Goal: Transaction & Acquisition: Purchase product/service

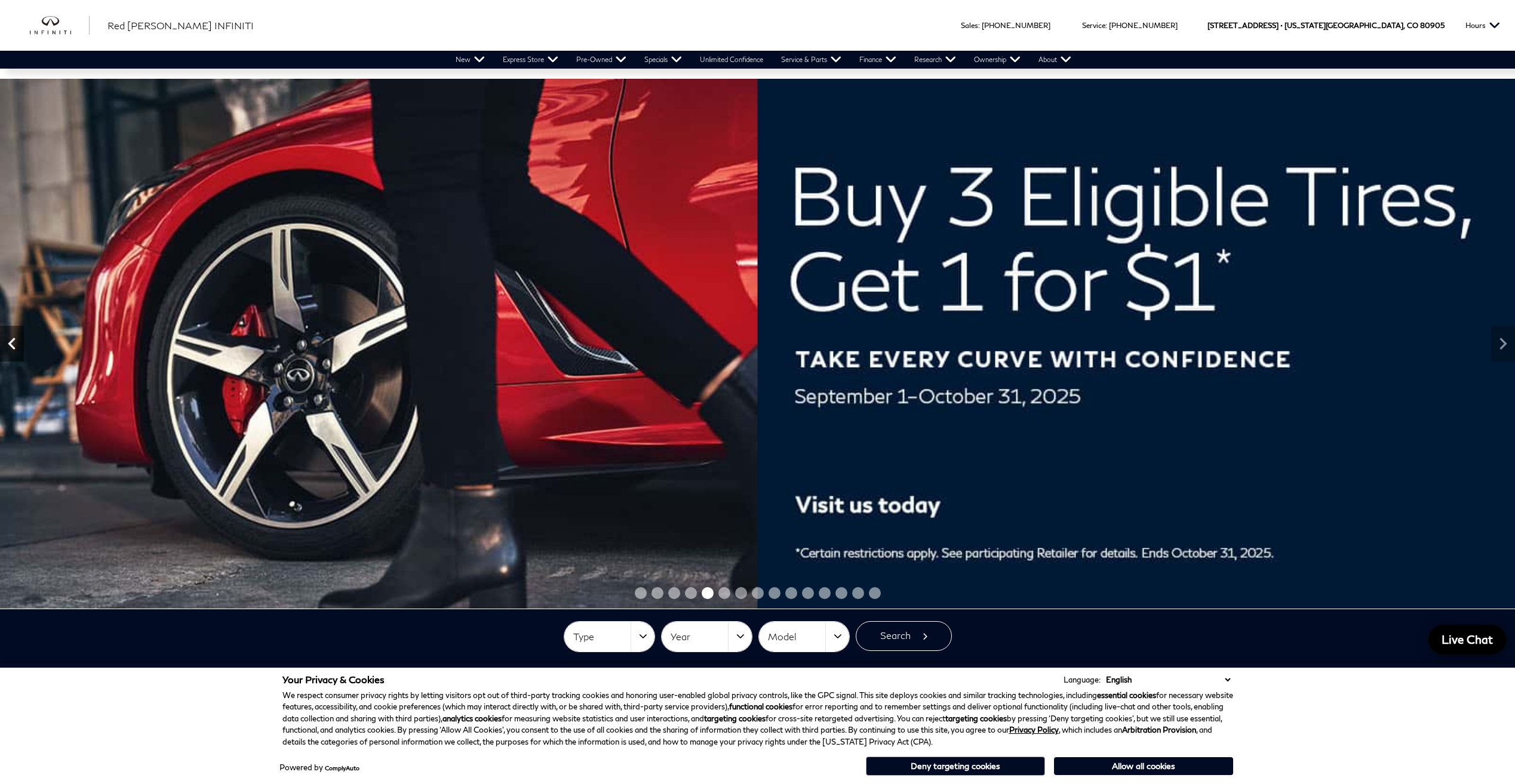
click at [13, 340] on icon "Previous" at bounding box center [11, 343] width 7 height 12
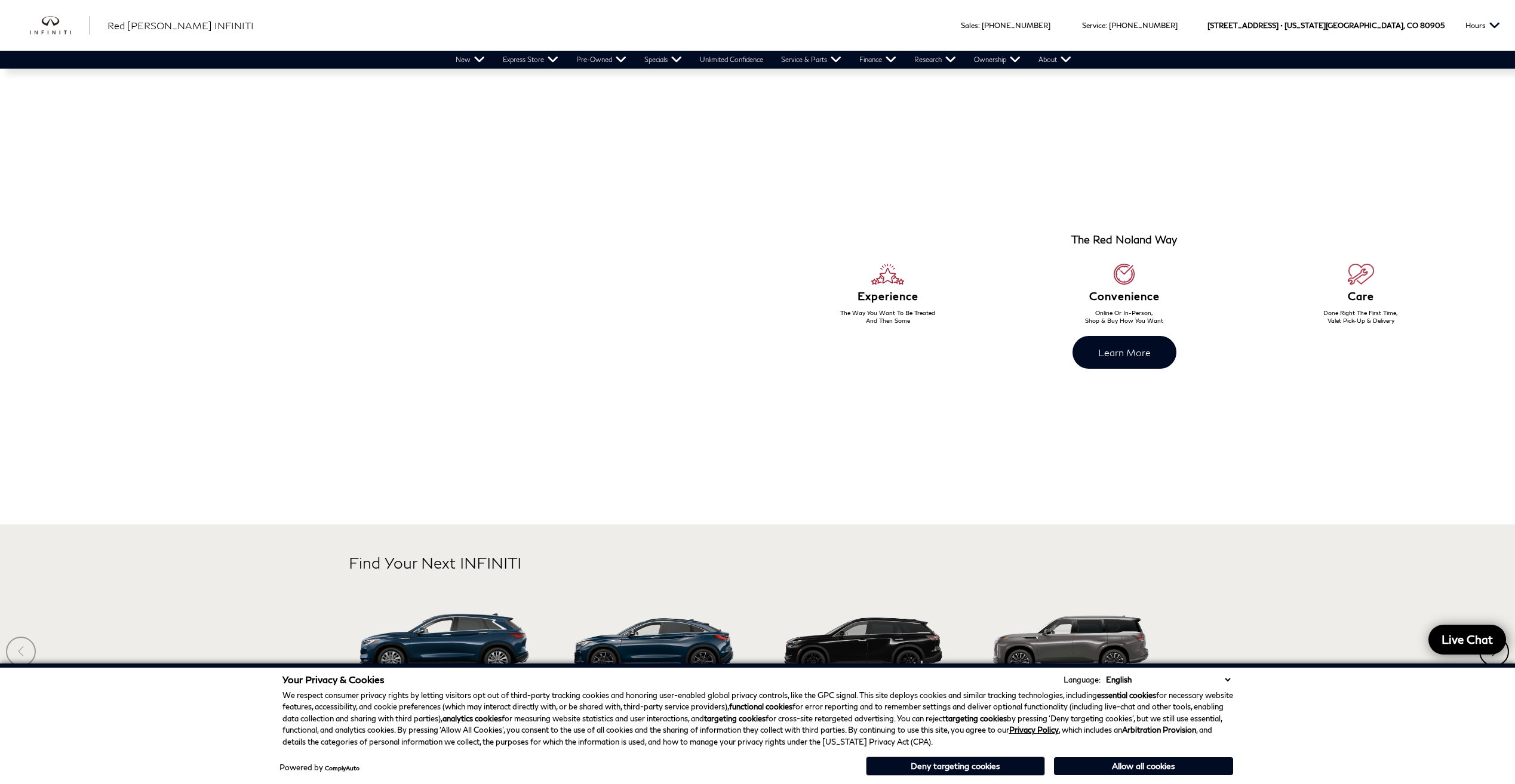
scroll to position [837, 0]
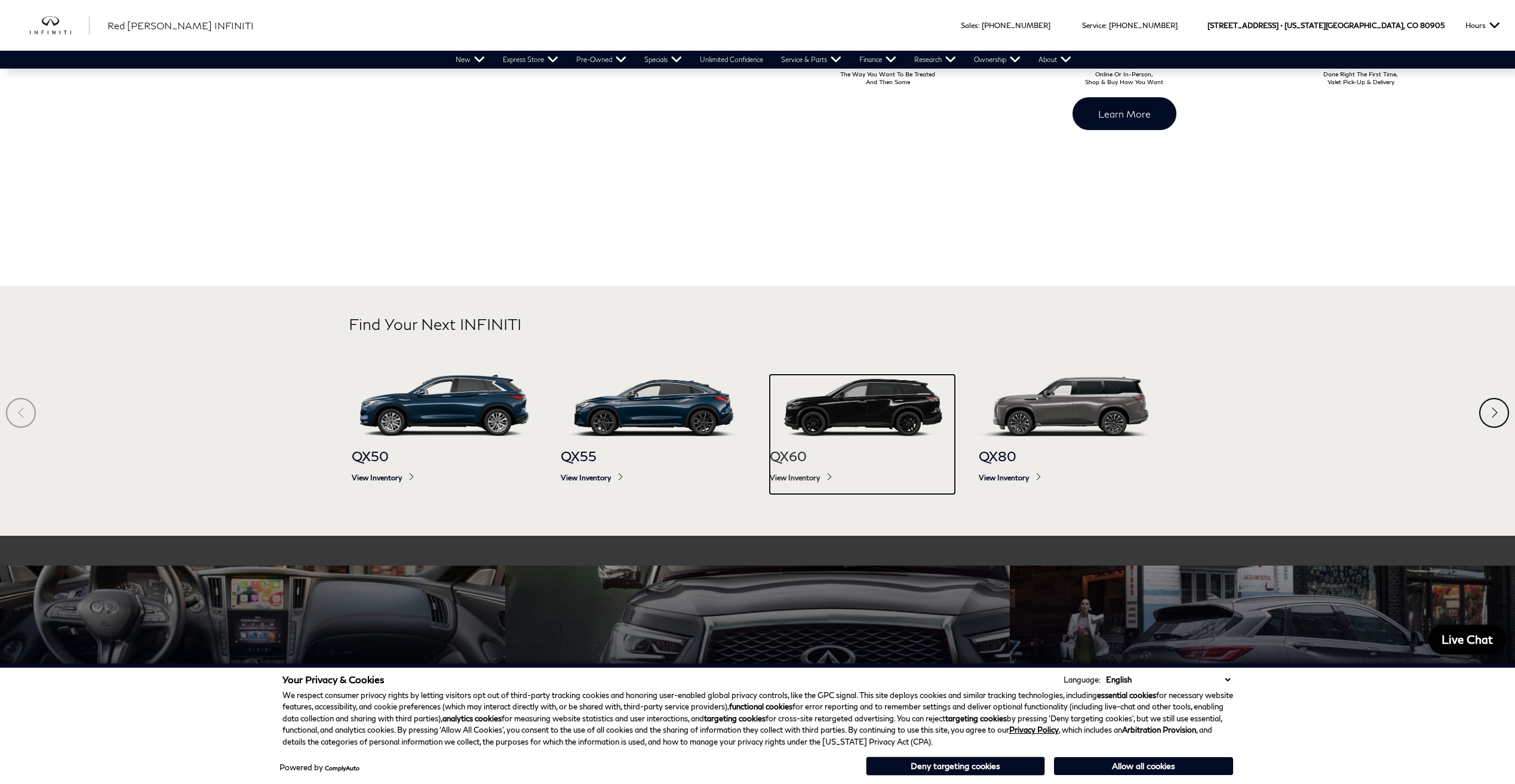
click at [846, 412] on img at bounding box center [862, 405] width 185 height 61
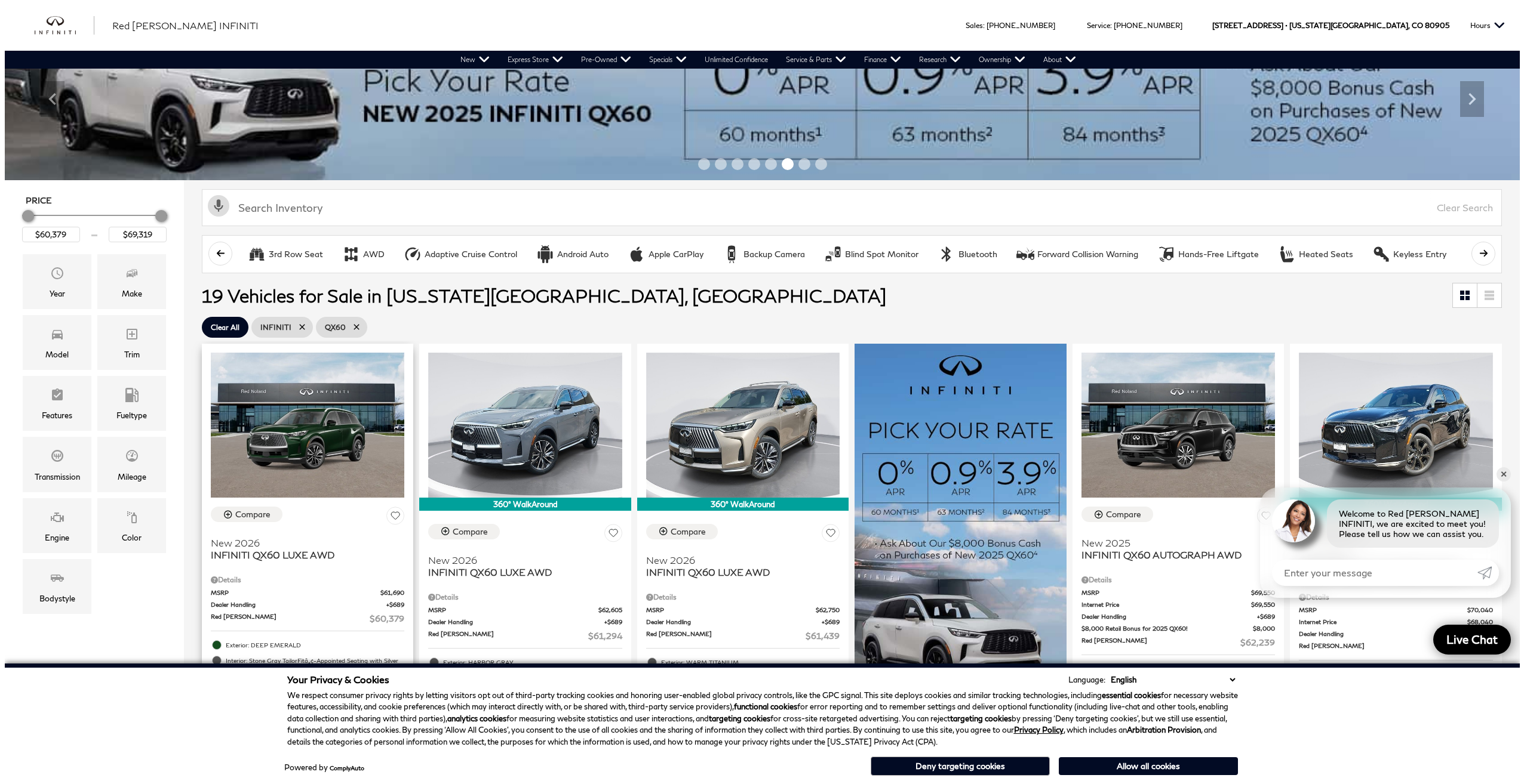
scroll to position [60, 0]
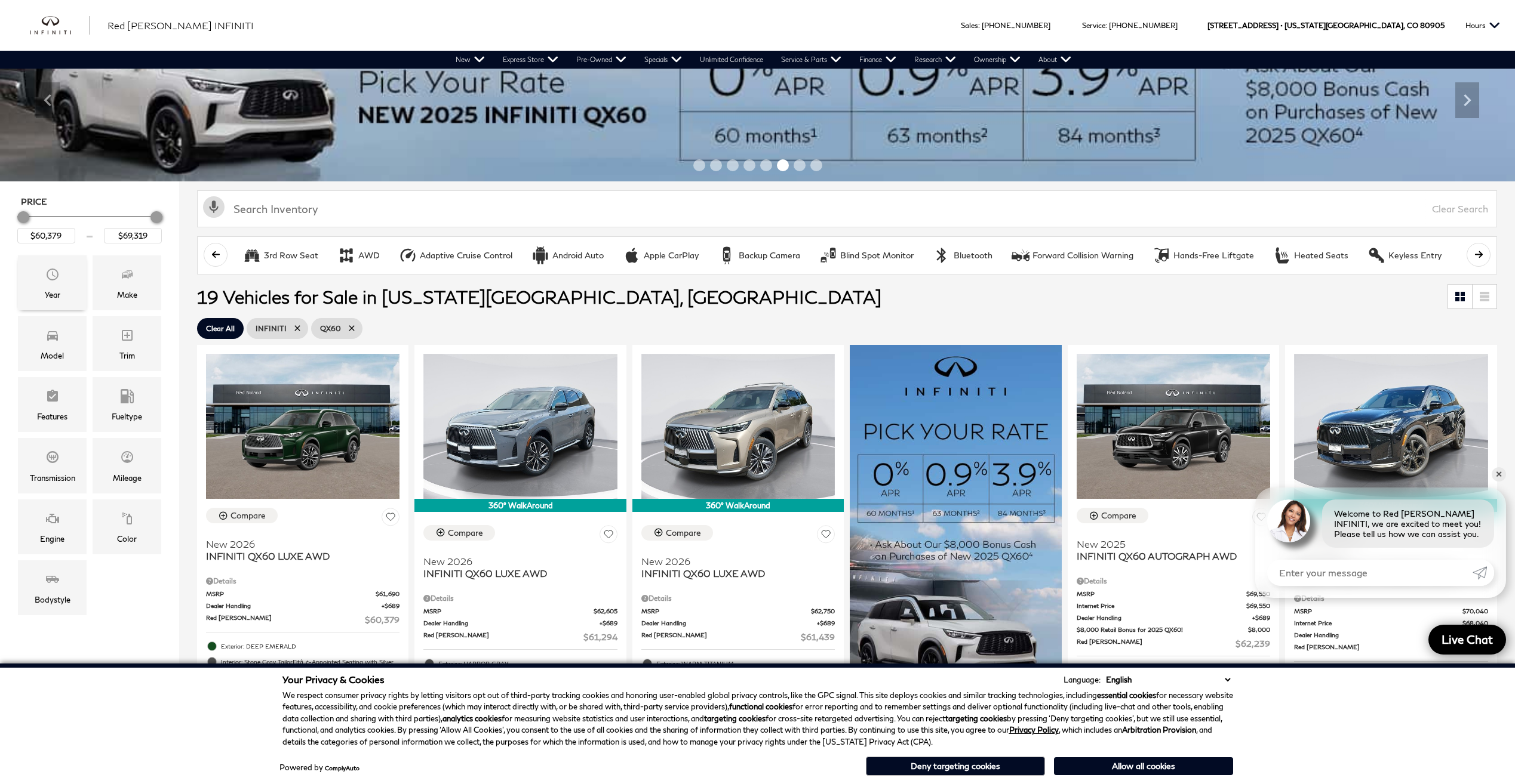
click at [45, 290] on div "Year" at bounding box center [52, 295] width 16 height 13
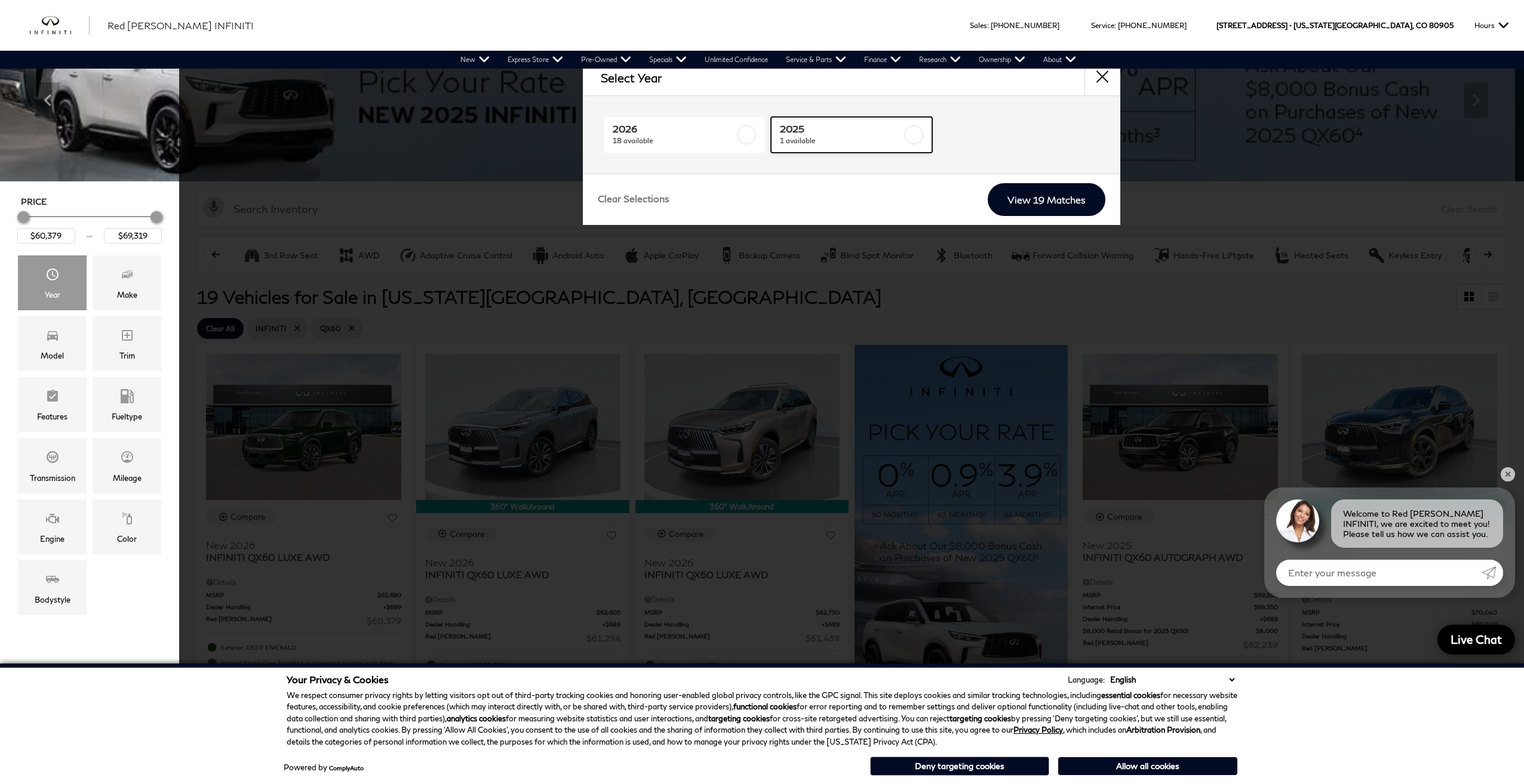
click at [912, 134] on label at bounding box center [914, 135] width 19 height 19
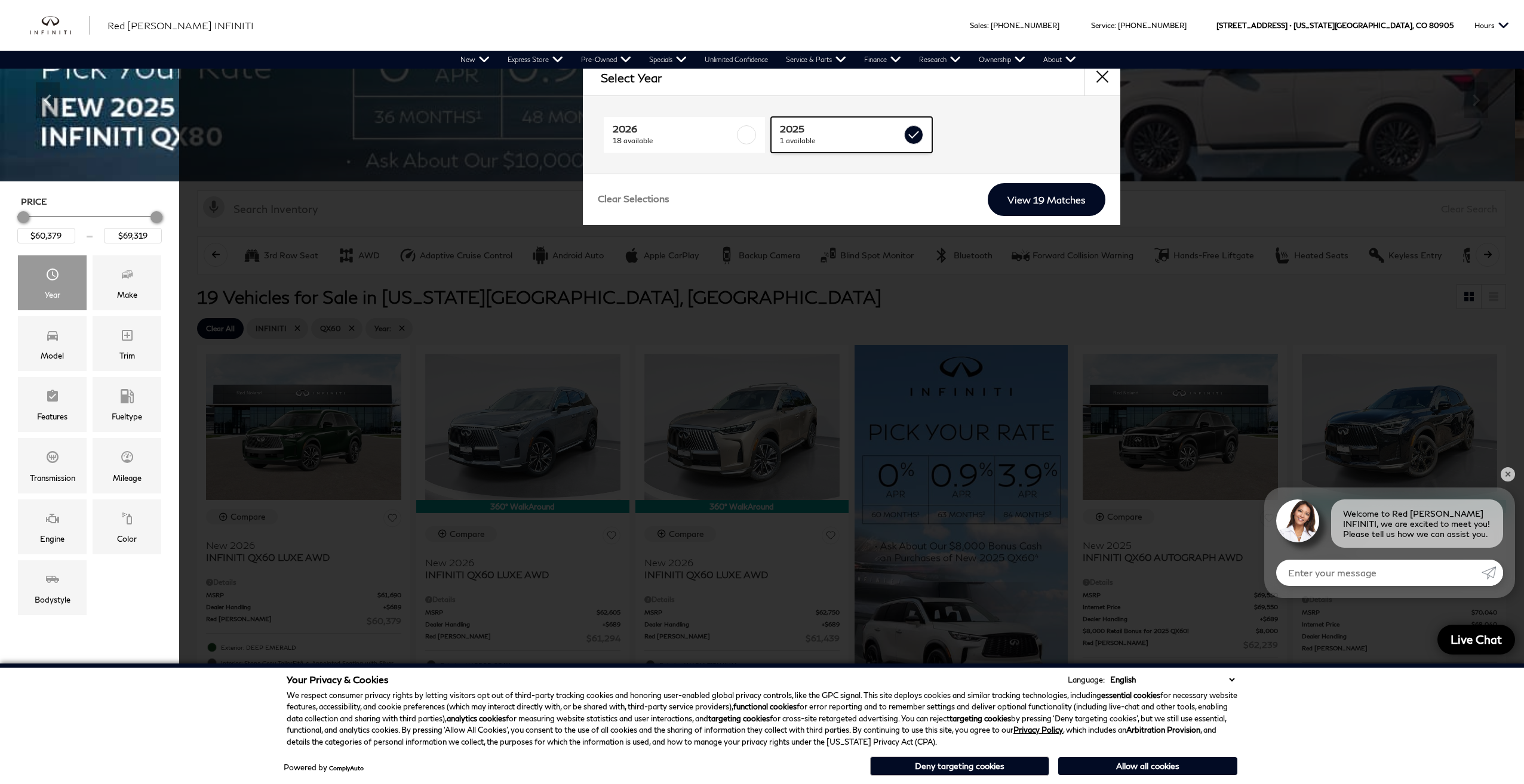
type input "$62,239"
checkbox input "true"
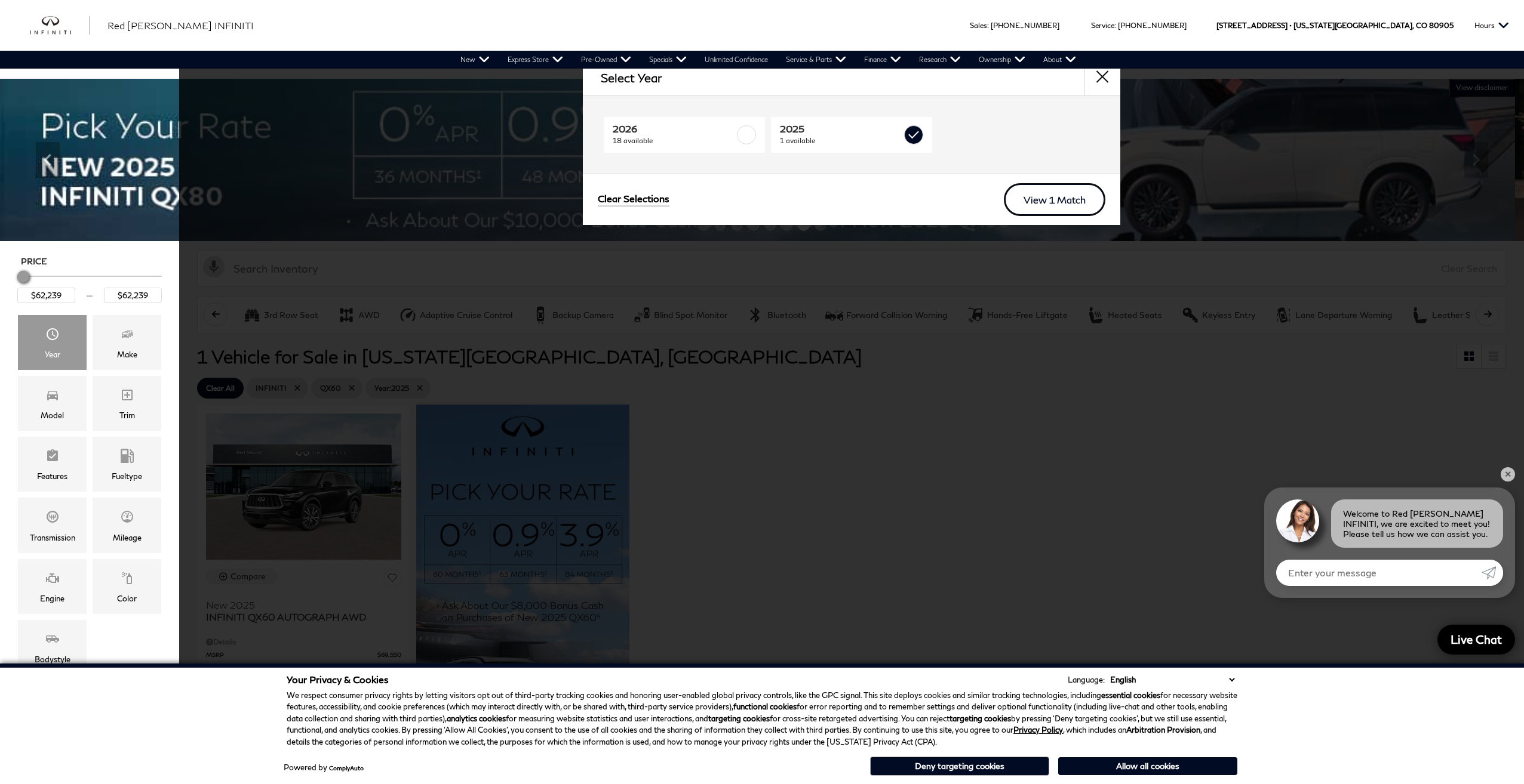
click at [1052, 199] on link "View 1 Match" at bounding box center [1055, 199] width 102 height 33
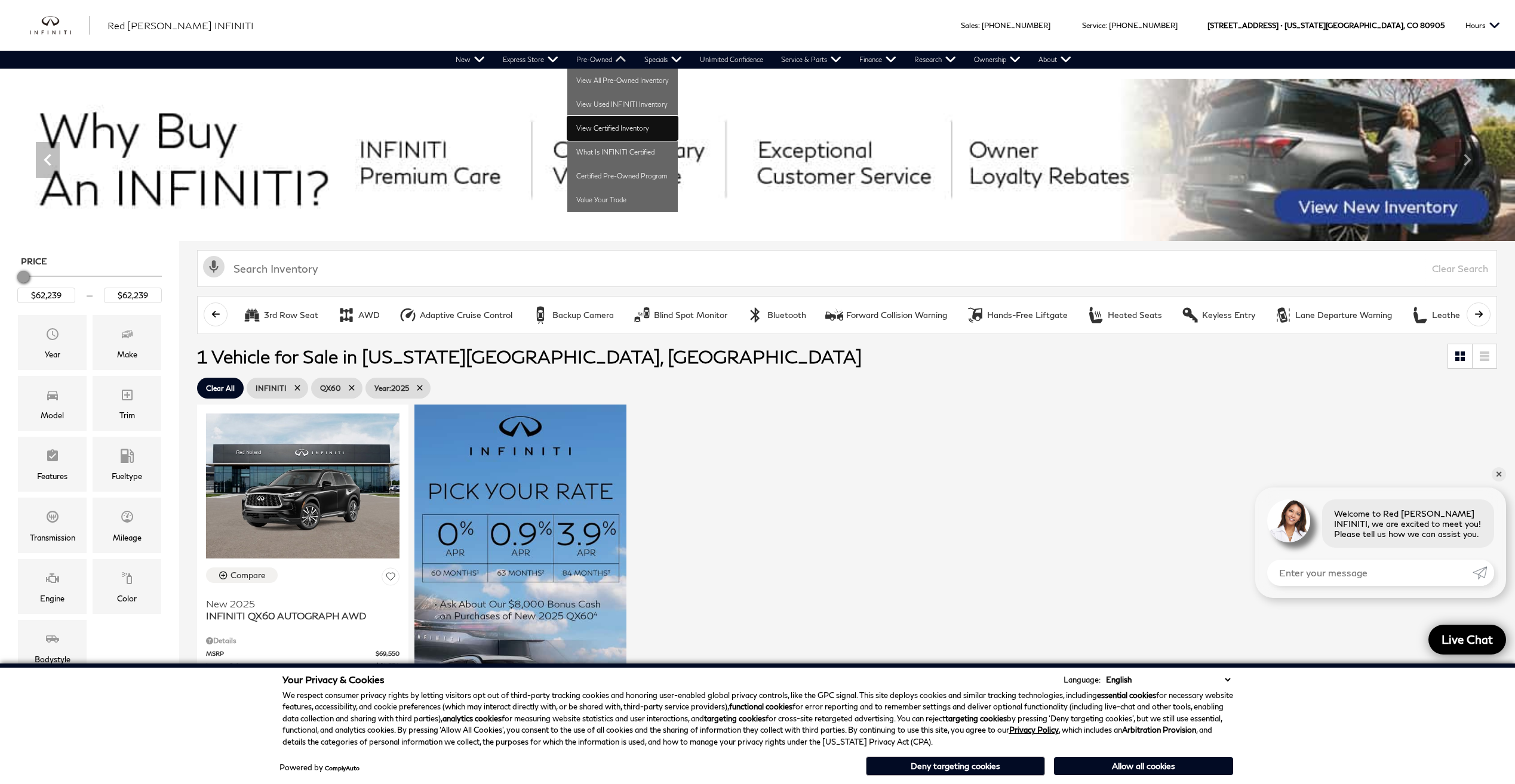
click at [623, 132] on link "View Certified Inventory" at bounding box center [622, 128] width 111 height 24
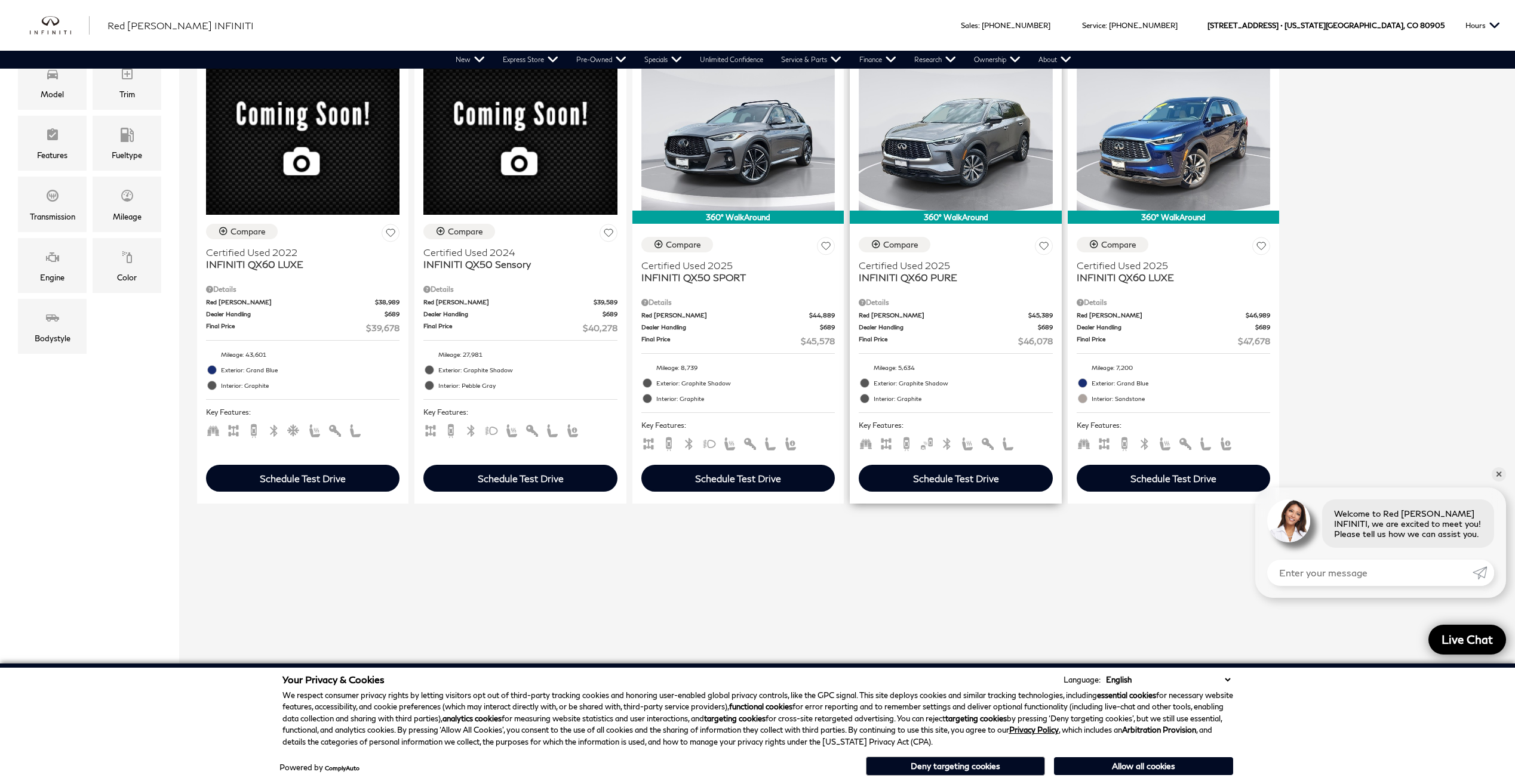
scroll to position [239, 0]
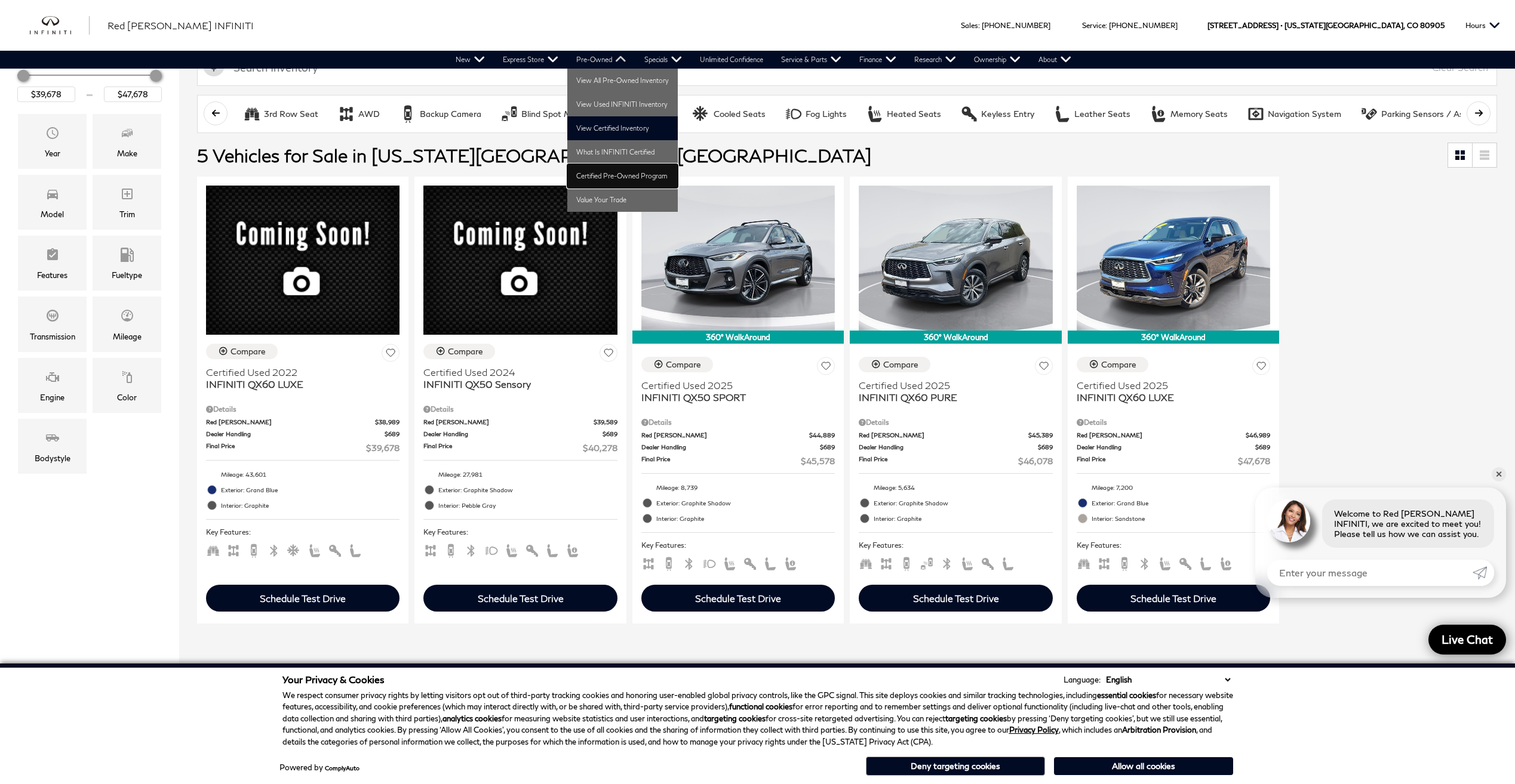
click at [620, 174] on link "Certified Pre-Owned Program" at bounding box center [622, 176] width 111 height 24
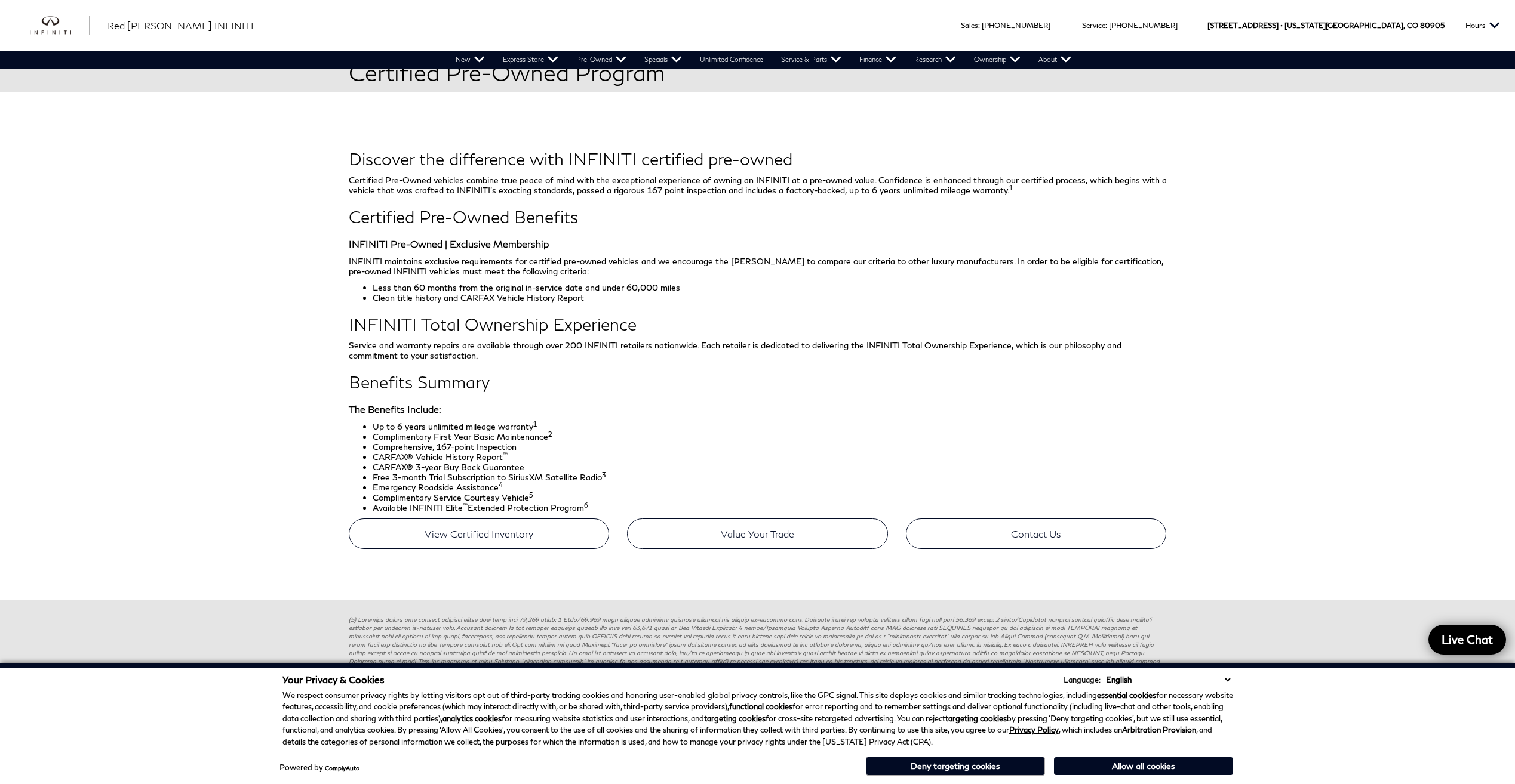
scroll to position [540, 0]
